Goal: Find contact information: Find contact information

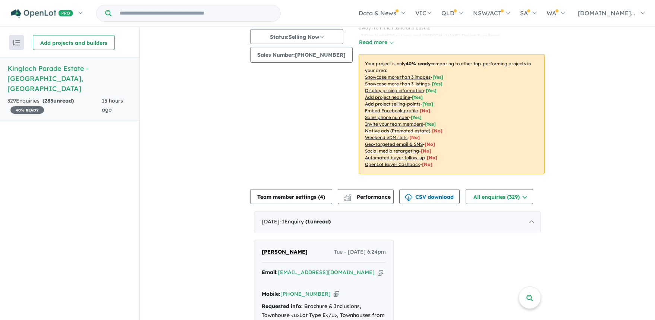
scroll to position [186, 0]
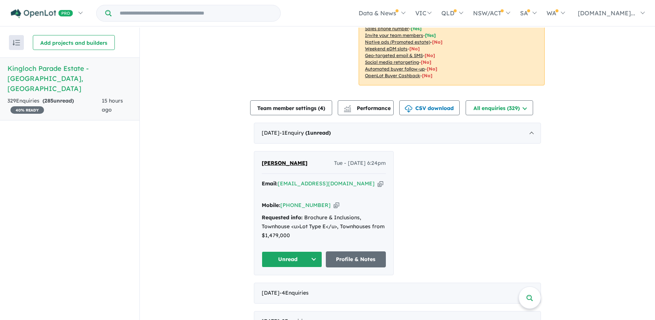
click at [305, 251] on button "Unread" at bounding box center [292, 259] width 60 height 16
click at [286, 285] on button "Assigned" at bounding box center [294, 293] width 65 height 17
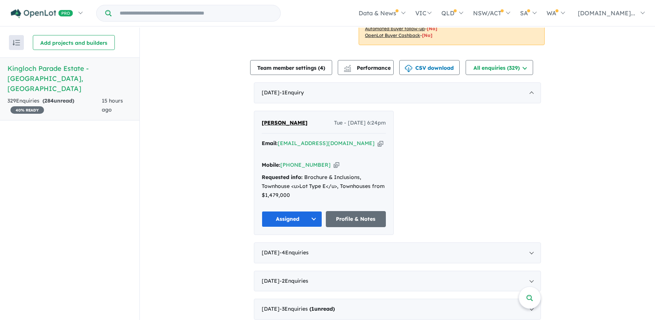
scroll to position [224, 0]
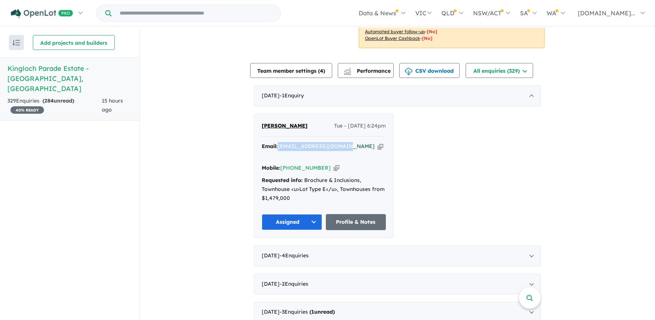
drag, startPoint x: 350, startPoint y: 144, endPoint x: 278, endPoint y: 143, distance: 72.3
click at [278, 143] on div "Email: [EMAIL_ADDRESS][DOMAIN_NAME] Copied!" at bounding box center [324, 151] width 124 height 18
drag, startPoint x: 278, startPoint y: 143, endPoint x: 291, endPoint y: 143, distance: 13.8
copy a%20Kingloch%20Parade%20Estate%20-%20Wantirna"] "[EMAIL_ADDRESS][DOMAIN_NAME]"
drag, startPoint x: 320, startPoint y: 157, endPoint x: 291, endPoint y: 157, distance: 29.1
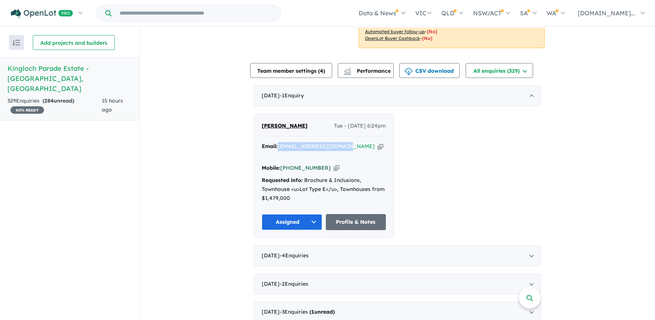
click at [291, 164] on div "Mobile: [PHONE_NUMBER] Copied!" at bounding box center [324, 168] width 124 height 9
copy link "403 326 196"
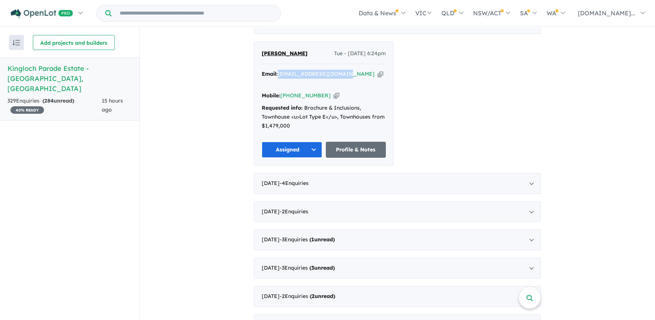
scroll to position [373, 0]
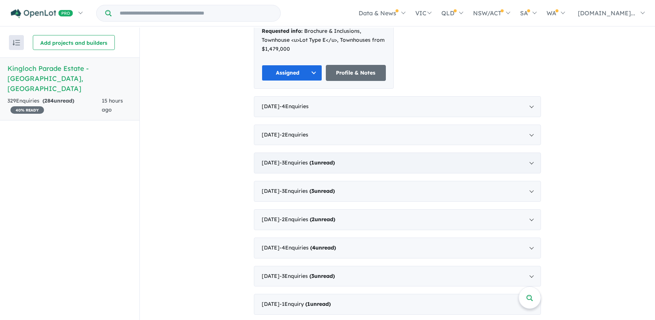
click at [335, 159] on strong "( 1 unread)" at bounding box center [321, 162] width 25 height 7
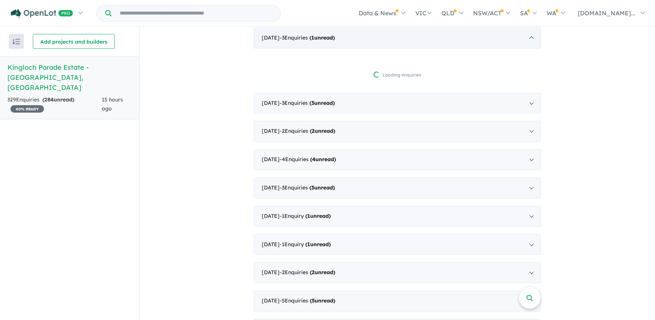
scroll to position [365, 0]
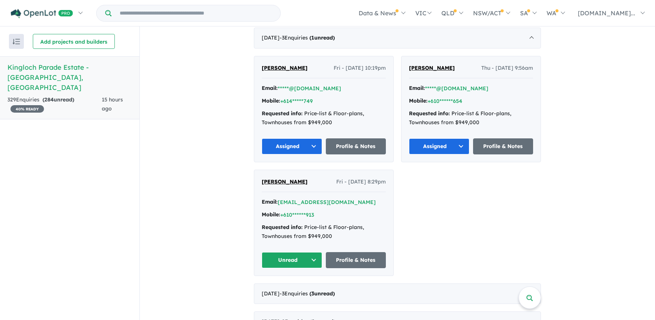
click at [311, 254] on button "Unread" at bounding box center [292, 260] width 60 height 16
click at [294, 294] on button "Assigned" at bounding box center [294, 294] width 65 height 17
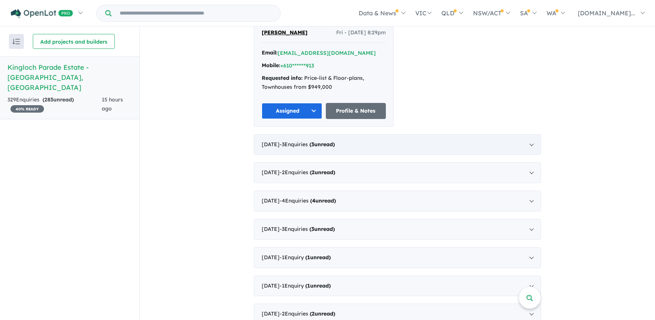
click at [333, 135] on div "[DATE] - 3 Enquir ies ( 3 unread)" at bounding box center [397, 144] width 287 height 21
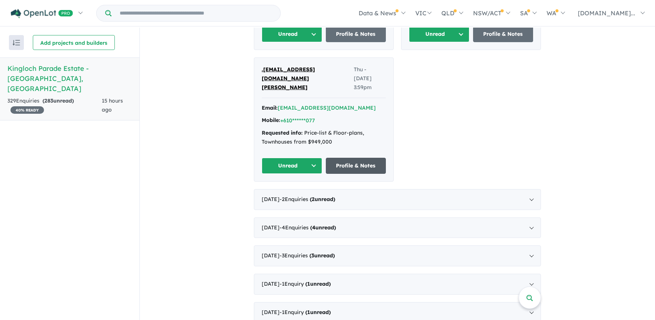
scroll to position [380, 0]
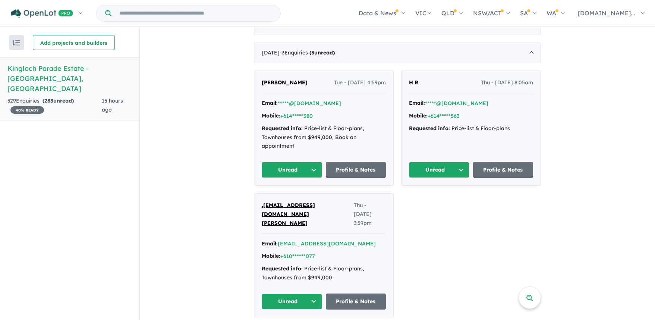
click at [307, 164] on button "Unread" at bounding box center [292, 170] width 60 height 16
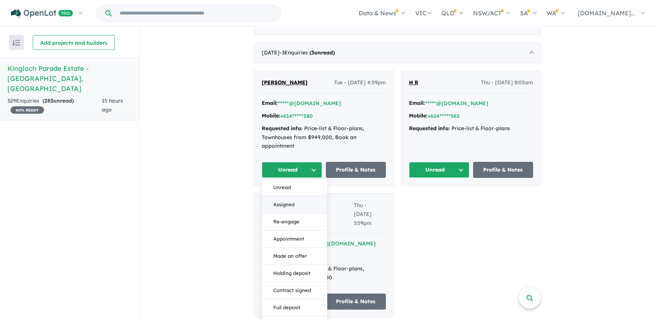
click at [282, 200] on button "Assigned" at bounding box center [294, 204] width 65 height 17
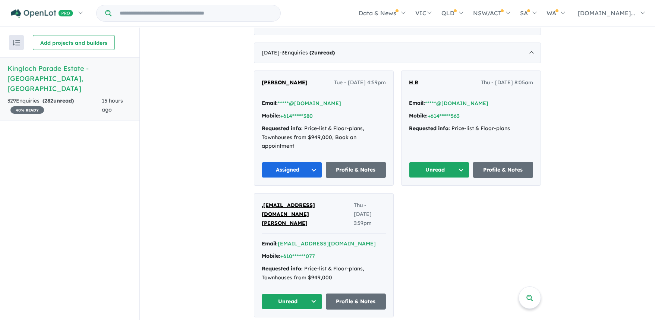
click at [461, 166] on button "Unread" at bounding box center [439, 170] width 60 height 16
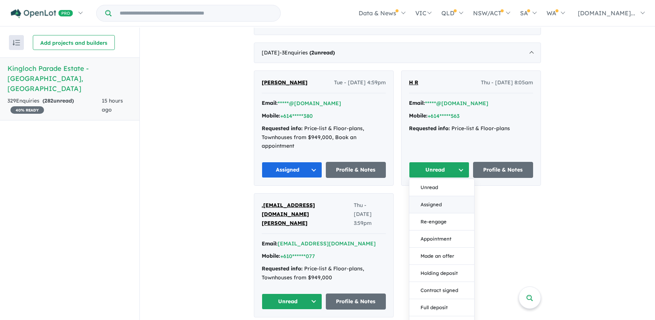
click at [429, 204] on button "Assigned" at bounding box center [441, 204] width 65 height 17
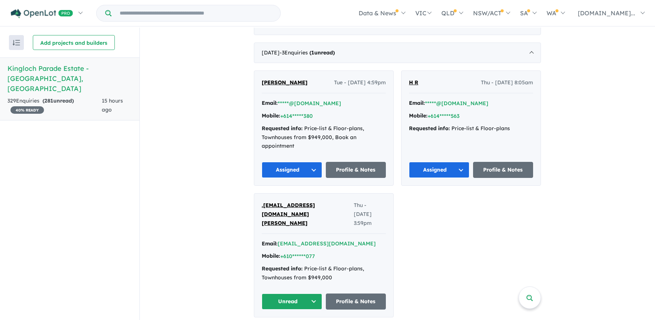
click at [314, 293] on button "Unread" at bounding box center [292, 301] width 60 height 16
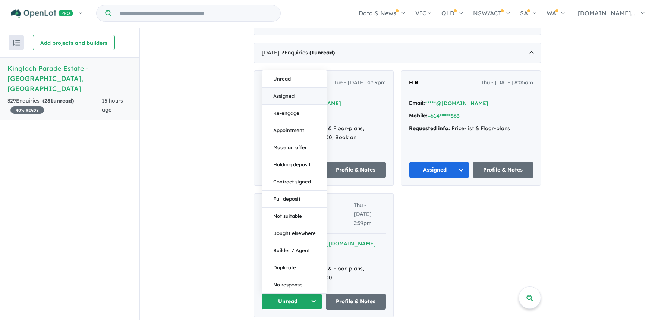
click at [279, 88] on button "Assigned" at bounding box center [294, 96] width 65 height 17
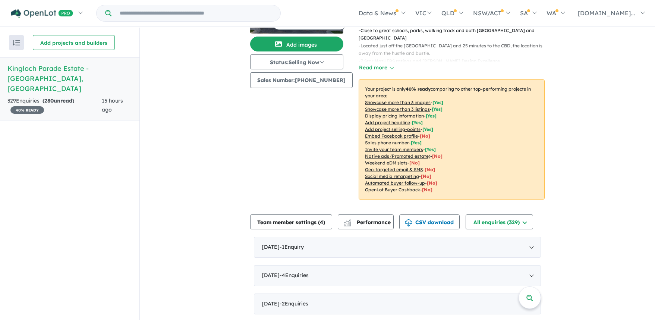
scroll to position [0, 0]
